Goal: Task Accomplishment & Management: Manage account settings

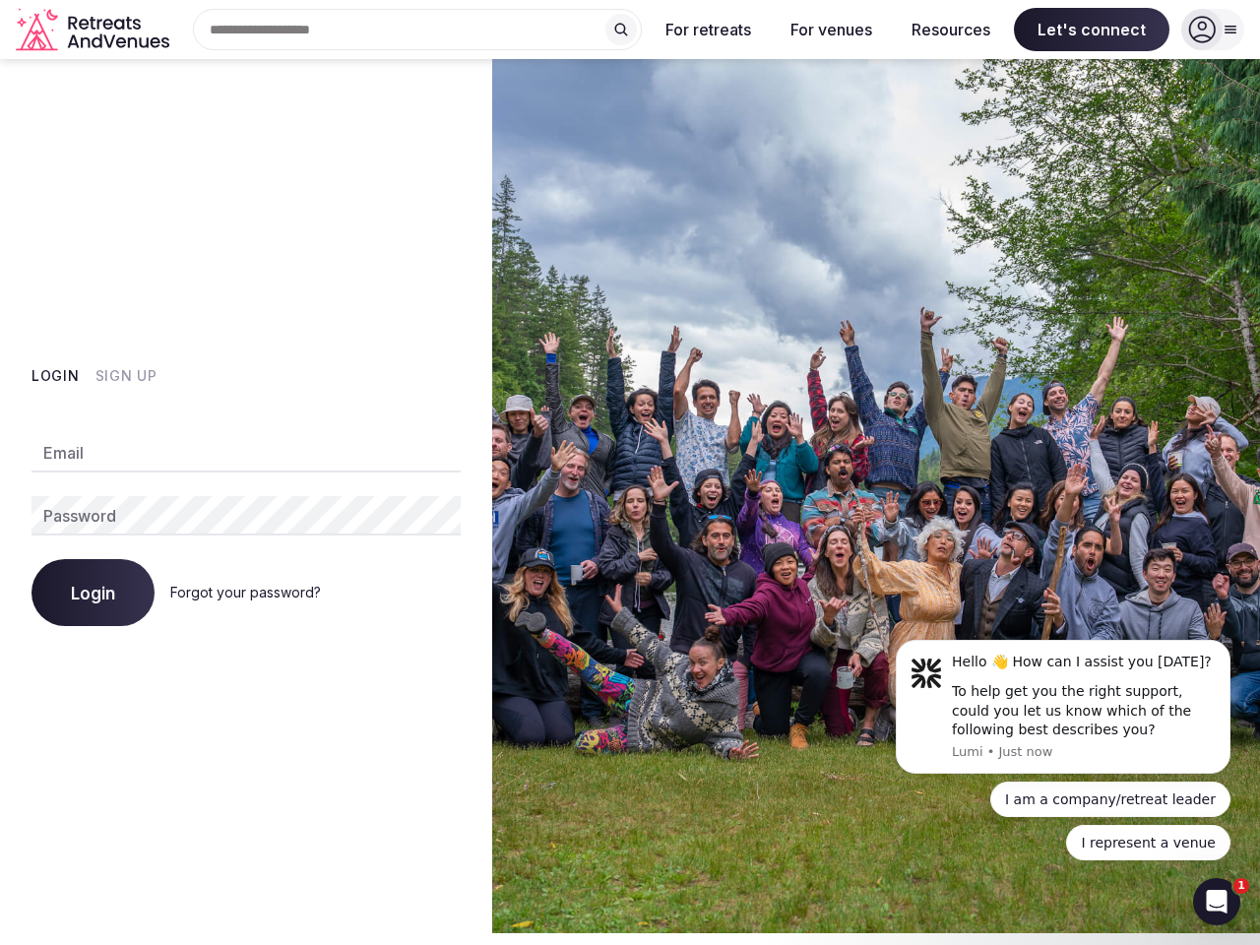
click at [630, 467] on img at bounding box center [876, 496] width 768 height 874
click at [417, 30] on div "Search Popular Destinations [GEOGRAPHIC_DATA], [GEOGRAPHIC_DATA] [GEOGRAPHIC_DA…" at bounding box center [409, 29] width 465 height 41
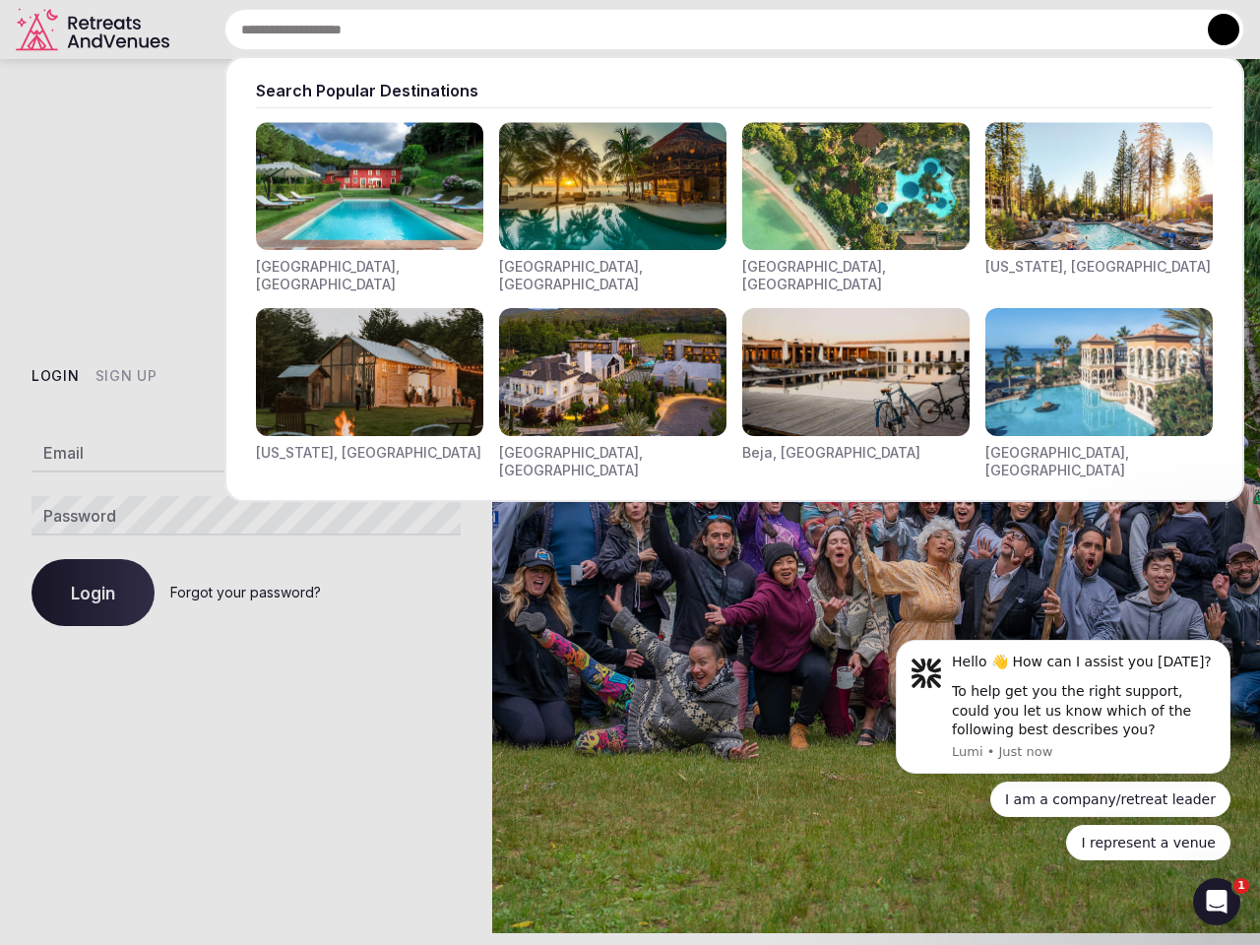
click at [621, 30] on input "text" at bounding box center [734, 29] width 1020 height 41
click at [709, 30] on input "text" at bounding box center [734, 29] width 1020 height 41
click at [831, 30] on input "text" at bounding box center [734, 29] width 1020 height 41
click at [951, 30] on input "text" at bounding box center [734, 29] width 1020 height 41
click at [1092, 30] on input "text" at bounding box center [734, 29] width 1020 height 41
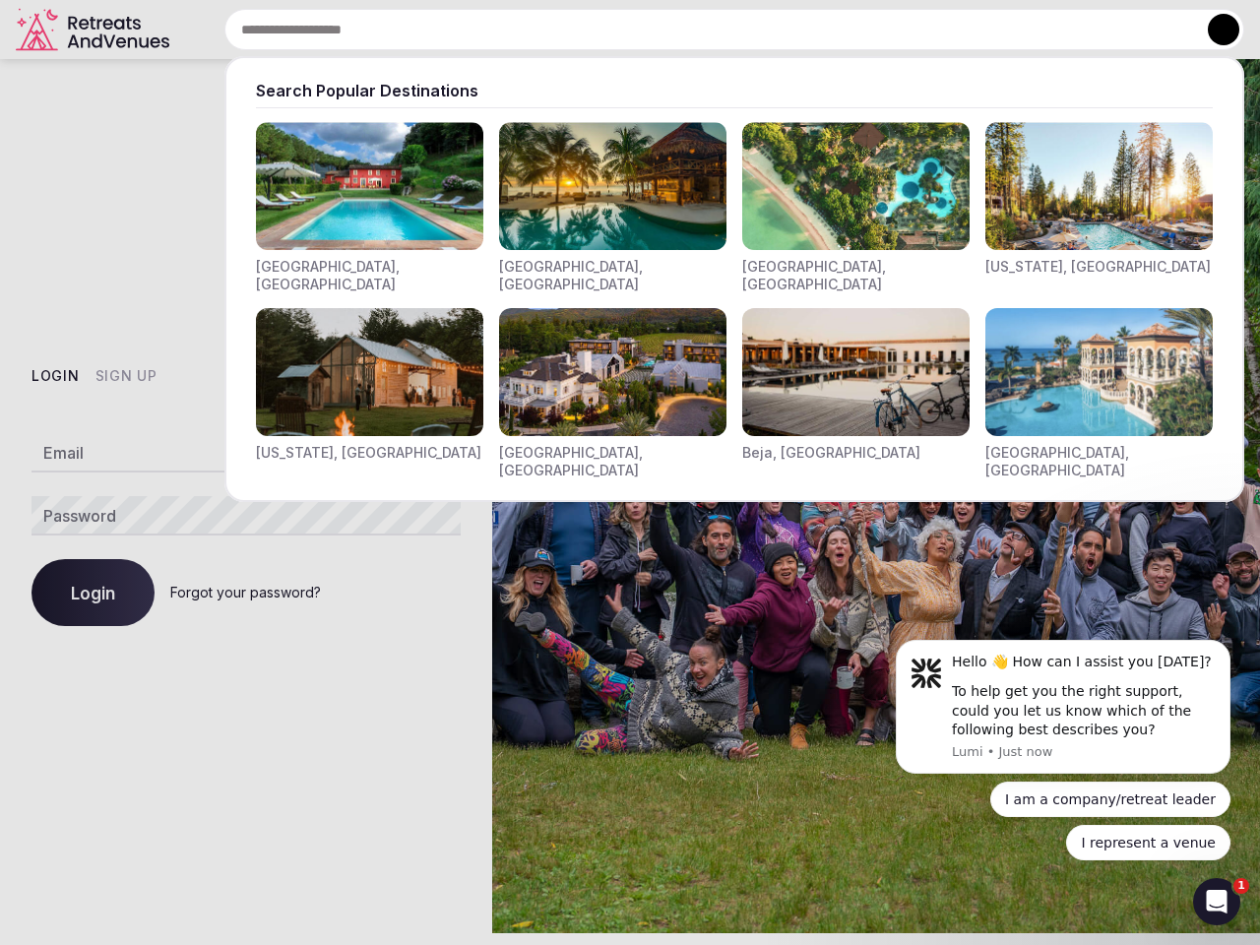
click at [1213, 30] on button at bounding box center [1224, 30] width 32 height 32
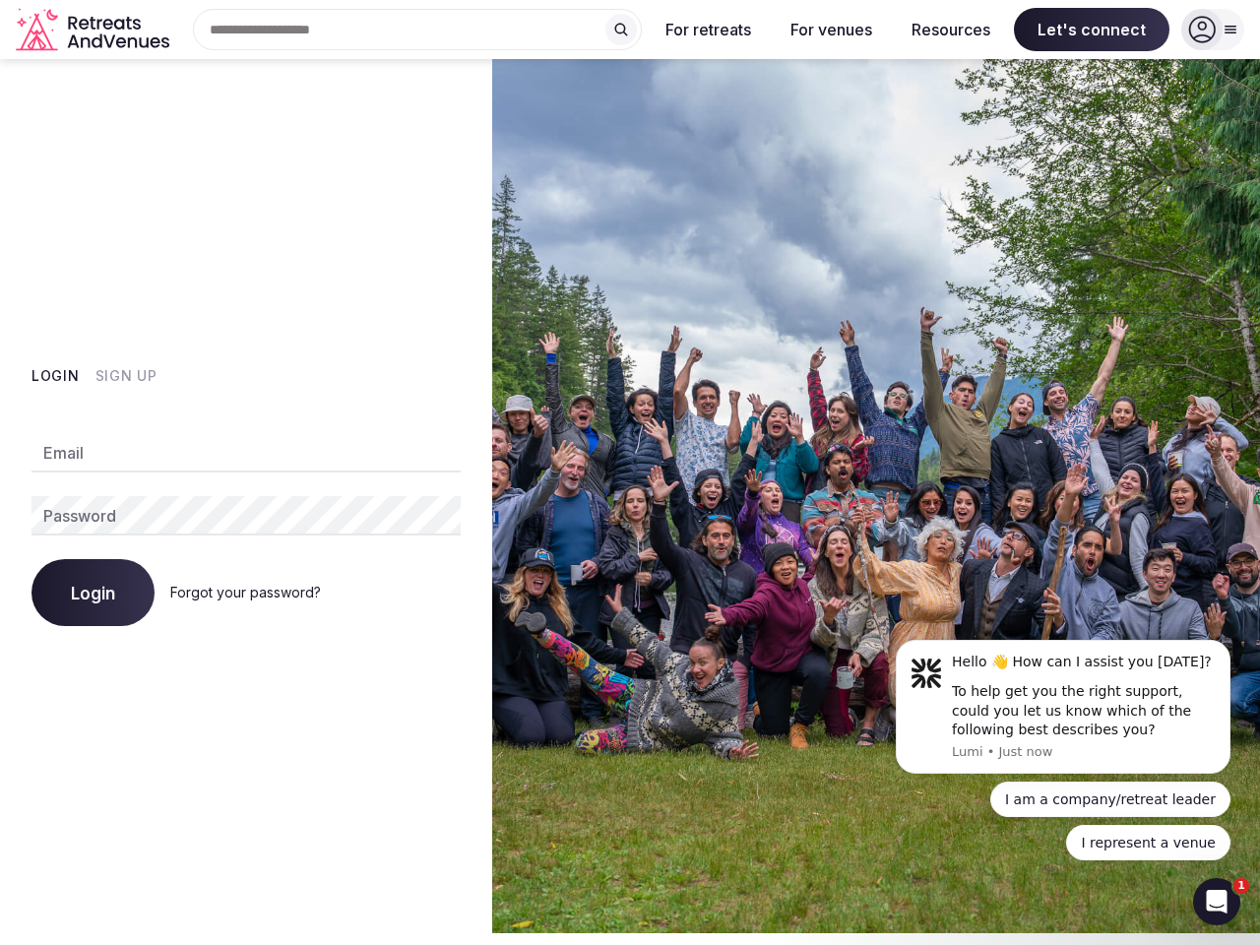
click at [55, 376] on button "Login" at bounding box center [56, 376] width 48 height 20
click at [125, 376] on button "Sign Up" at bounding box center [127, 376] width 62 height 20
